Goal: Task Accomplishment & Management: Use online tool/utility

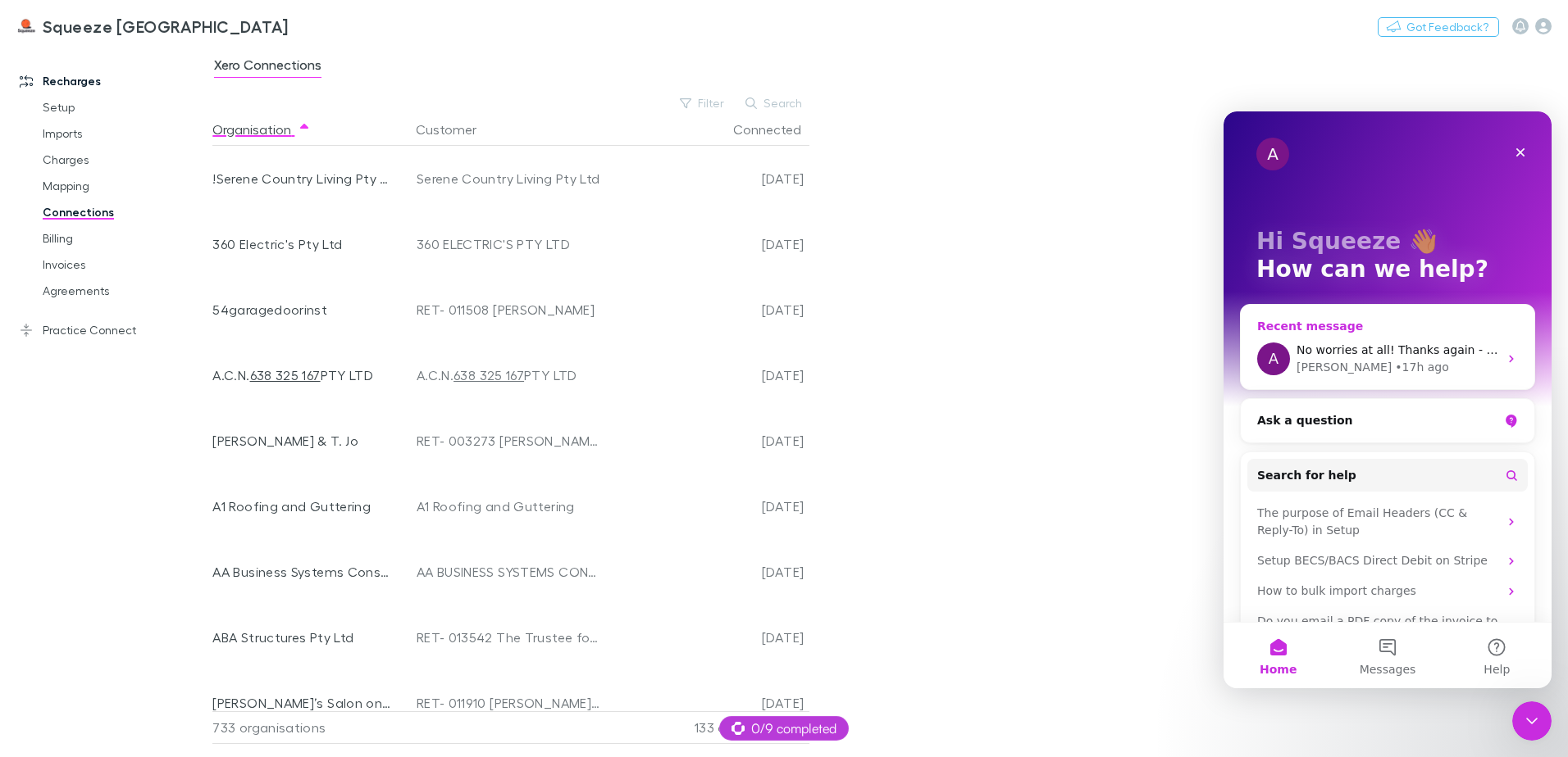
scroll to position [9025, 0]
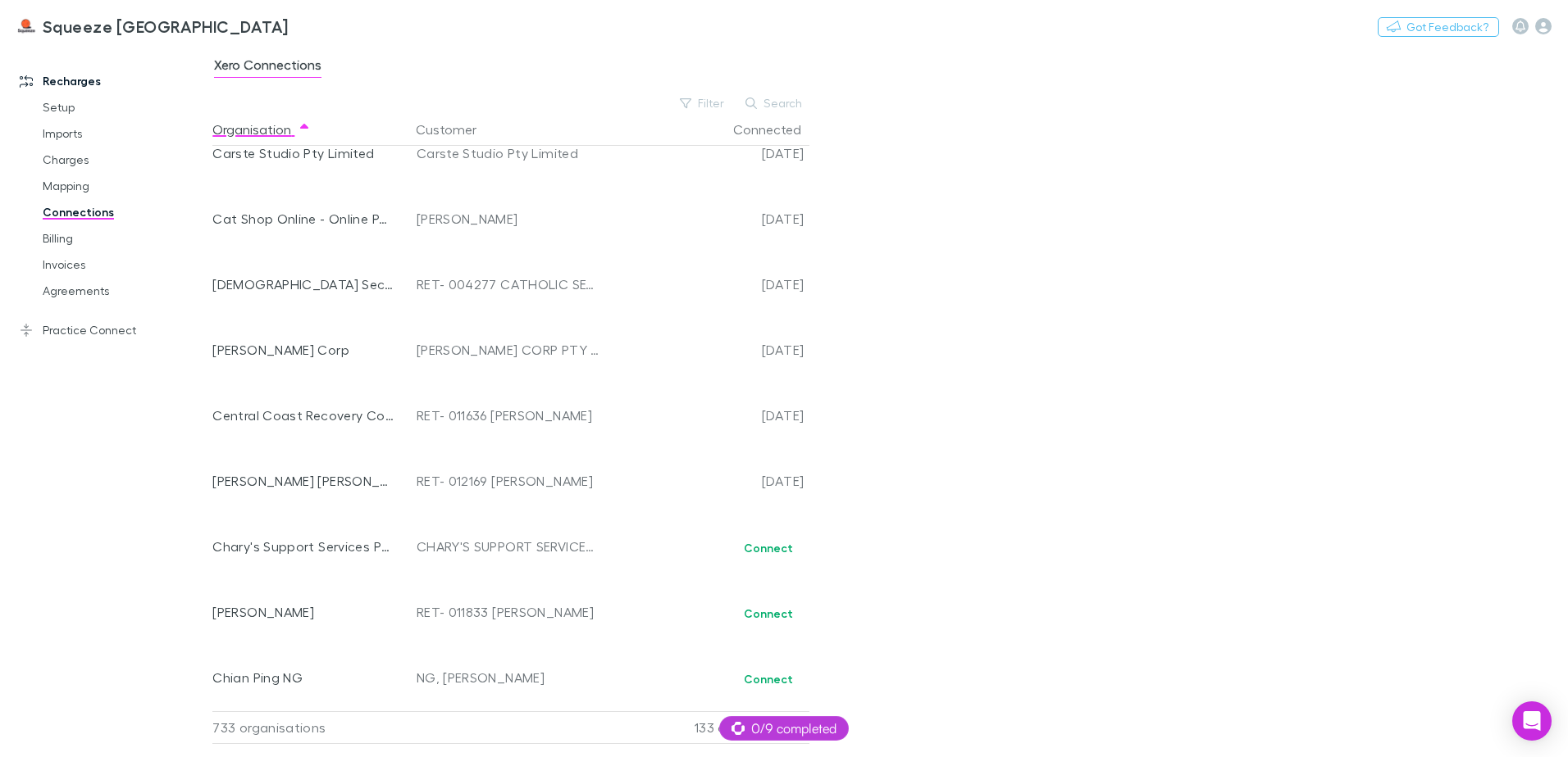
scroll to position [7962, 0]
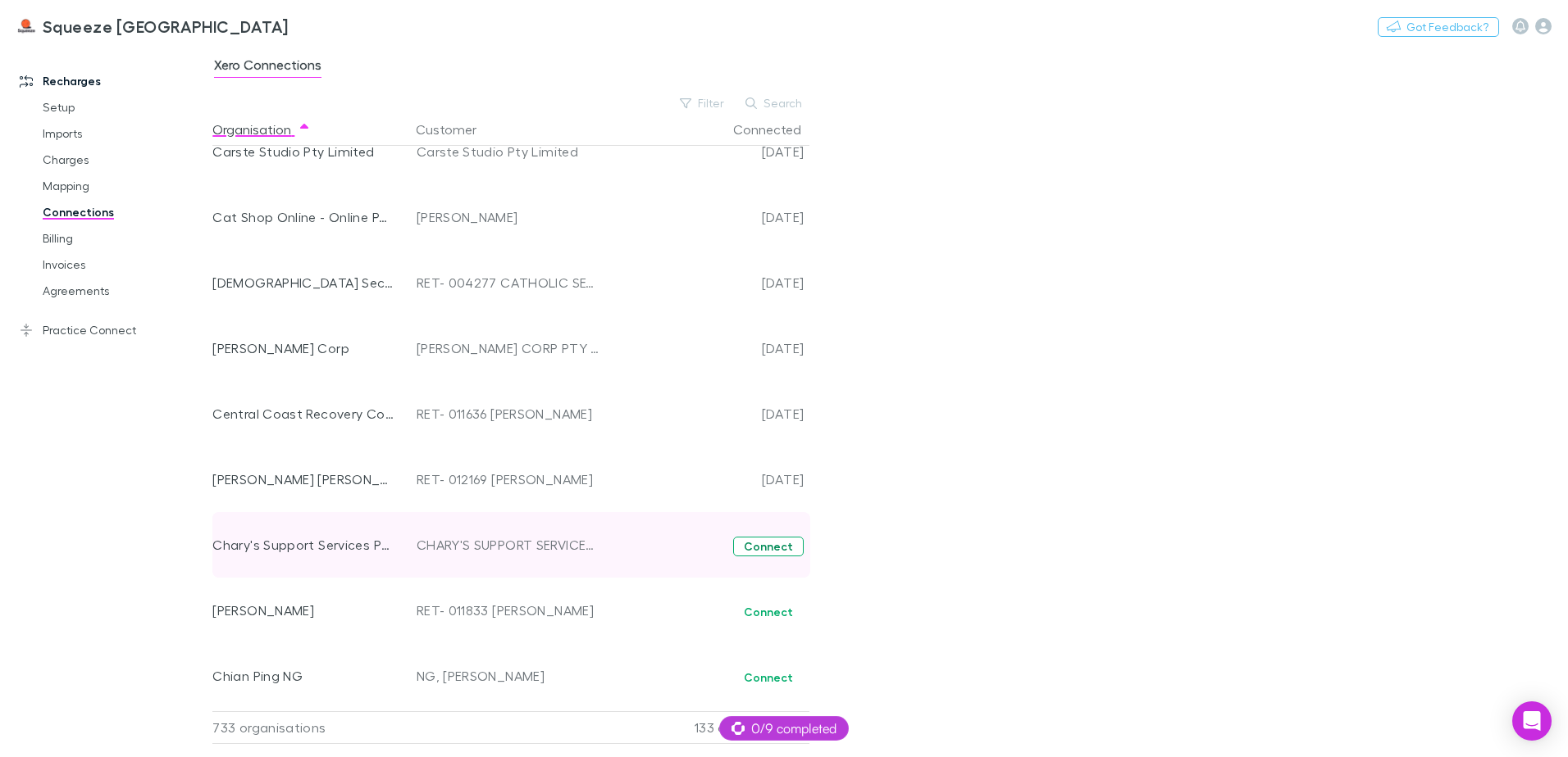
click at [794, 543] on button "Connect" at bounding box center [768, 546] width 71 height 20
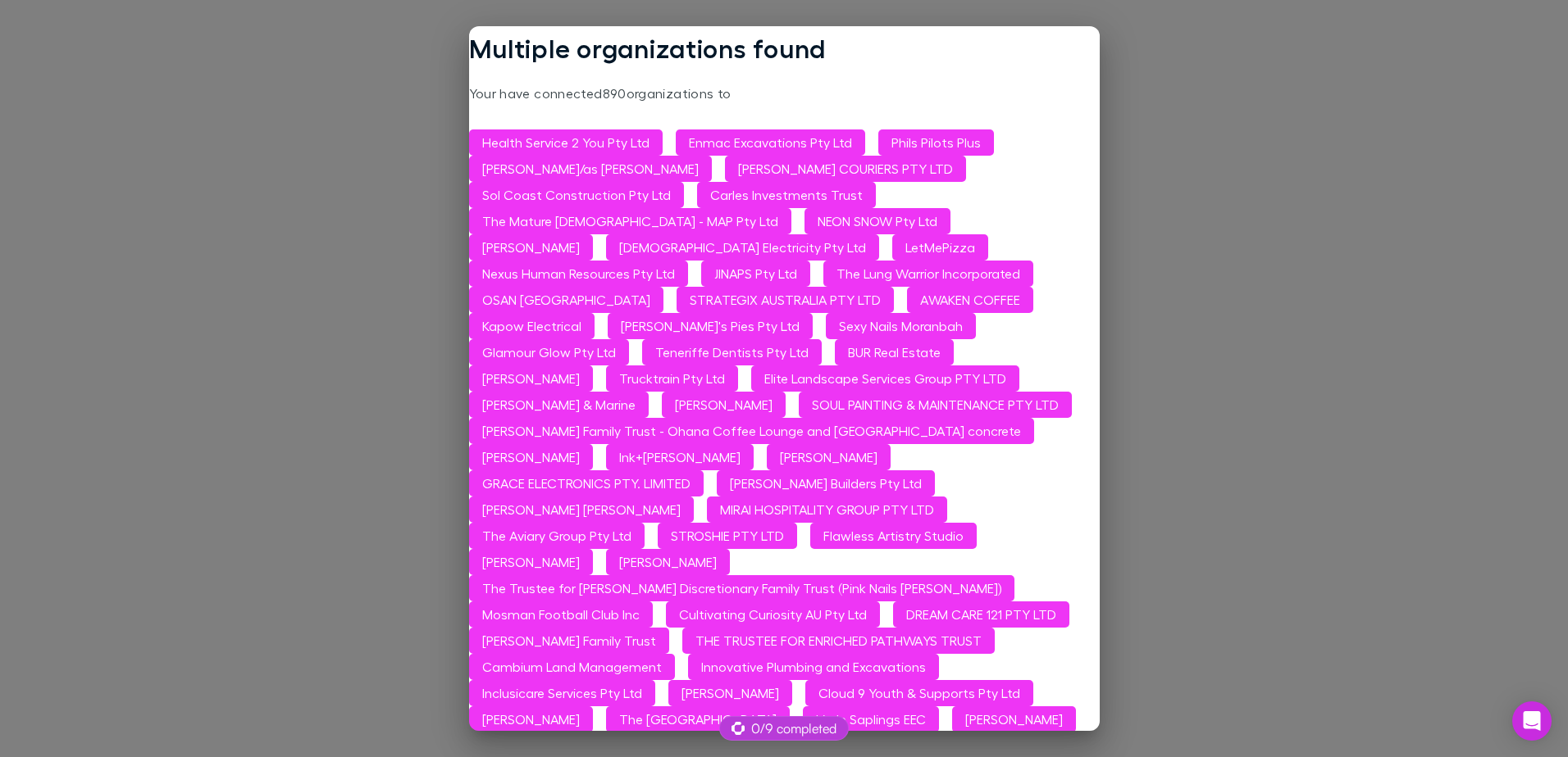
click at [1224, 176] on div "Multiple organizations found Your have connected 890 organizations to Health Se…" at bounding box center [784, 378] width 1568 height 757
